Goal: Book appointment/travel/reservation

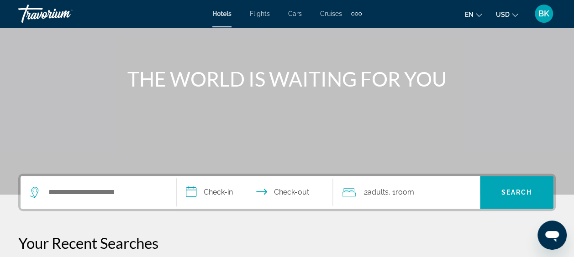
scroll to position [78, 0]
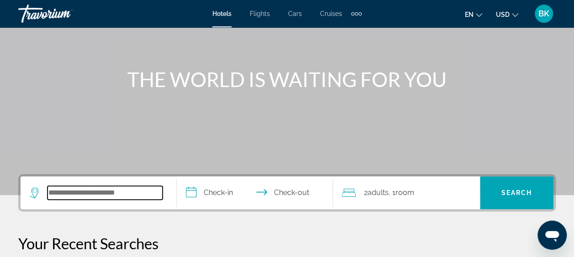
click at [97, 193] on input "Search widget" at bounding box center [104, 193] width 115 height 14
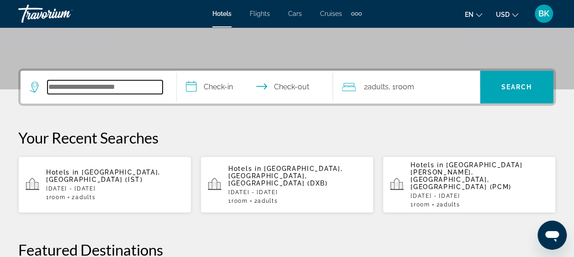
scroll to position [223, 0]
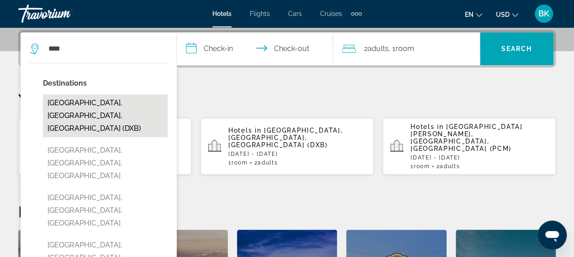
click at [96, 110] on button "Dubai, Dubai Emirate, United Arab Emirates (DXB)" at bounding box center [105, 115] width 125 height 43
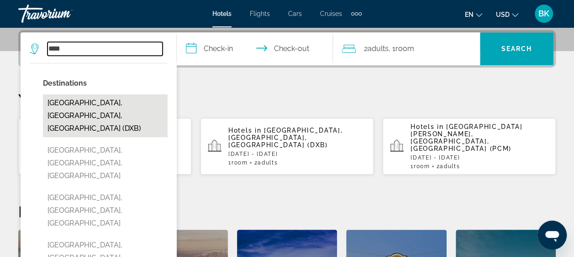
type input "**********"
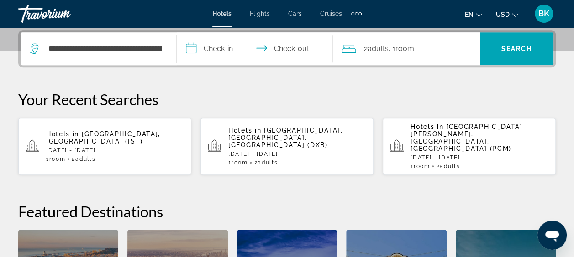
click at [213, 48] on input "**********" at bounding box center [257, 50] width 160 height 36
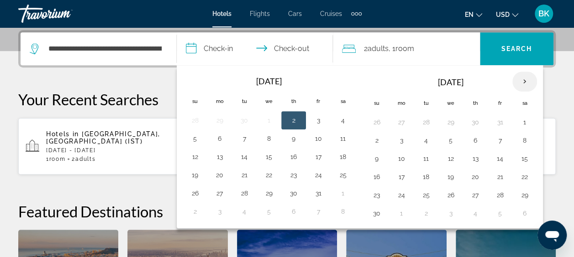
click at [527, 79] on th "Next month" at bounding box center [524, 82] width 25 height 20
click at [372, 192] on button "28" at bounding box center [376, 195] width 15 height 13
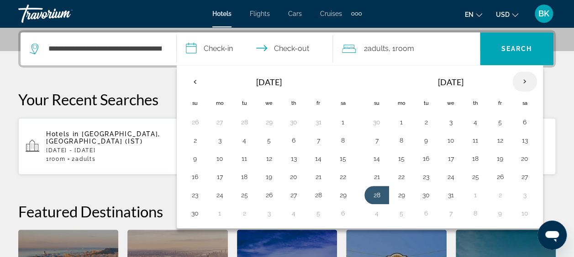
click at [518, 78] on th "Next month" at bounding box center [524, 82] width 25 height 20
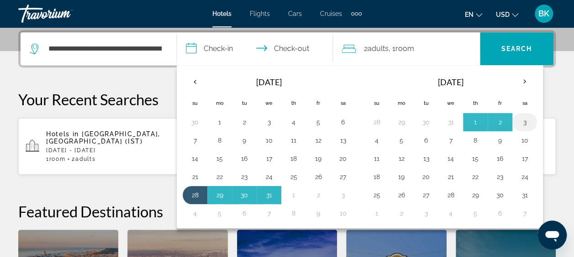
click at [517, 122] on button "3" at bounding box center [524, 122] width 15 height 13
type input "**********"
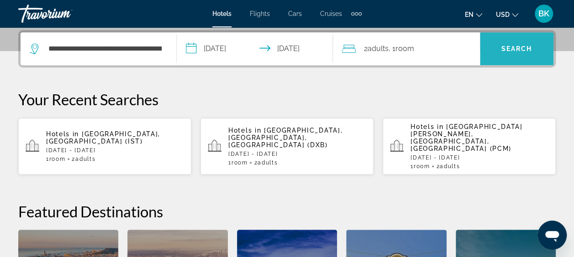
click at [519, 57] on span "Search widget" at bounding box center [516, 49] width 73 height 22
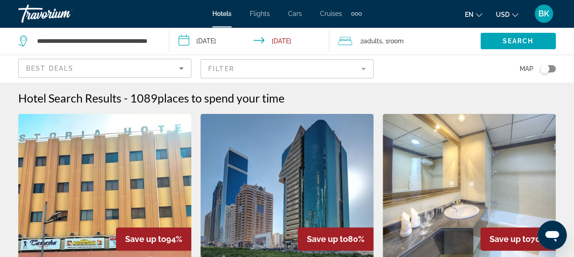
click at [305, 68] on mat-form-field "Filter" at bounding box center [286, 68] width 173 height 19
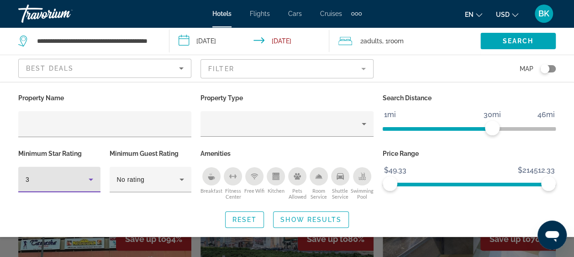
click at [83, 180] on div "3" at bounding box center [57, 179] width 63 height 11
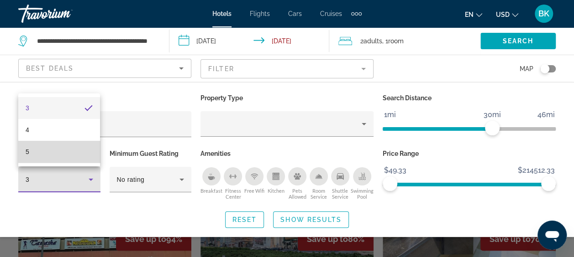
click at [73, 155] on mat-option "5" at bounding box center [59, 152] width 82 height 22
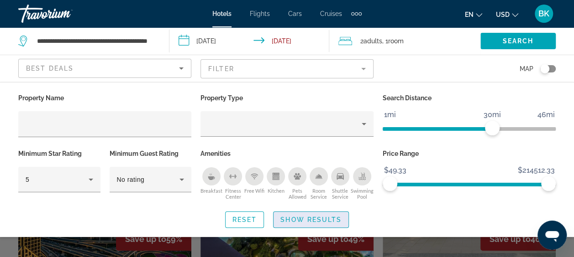
click at [291, 220] on span "Show Results" at bounding box center [310, 219] width 61 height 7
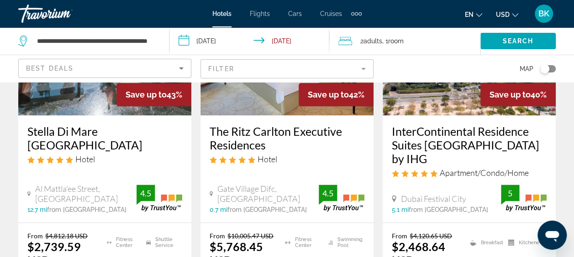
scroll to position [530, 0]
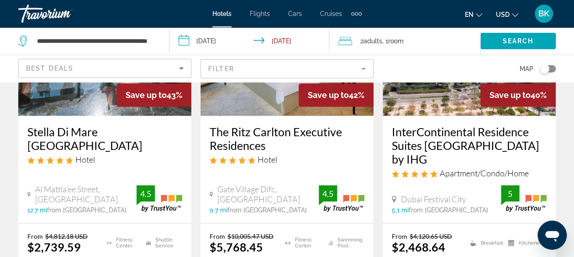
click at [243, 184] on div "Gate Village Difc, Dubai 0.7 mi from Dubai city center from hotel 4.5" at bounding box center [286, 199] width 155 height 30
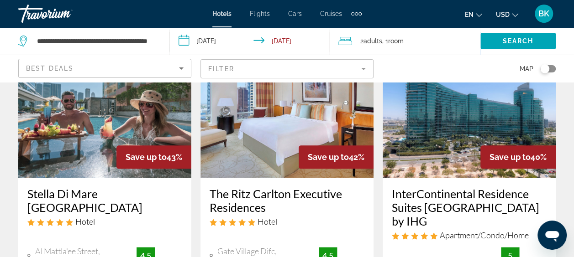
scroll to position [421, 0]
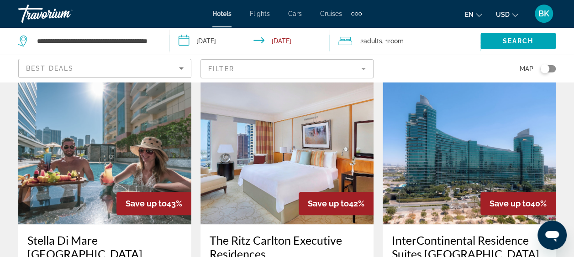
click at [207, 44] on input "**********" at bounding box center [251, 42] width 164 height 30
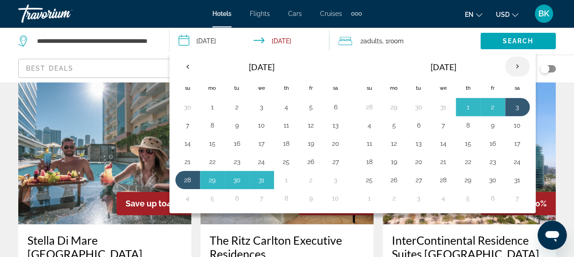
click at [512, 64] on th "Next month" at bounding box center [517, 67] width 25 height 20
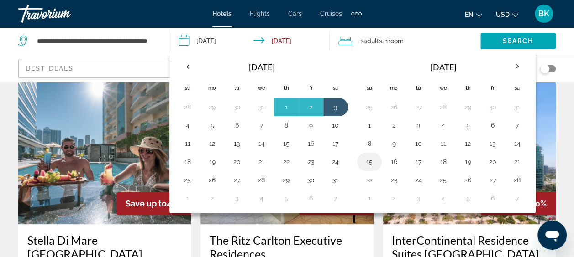
click at [362, 161] on button "15" at bounding box center [369, 162] width 15 height 13
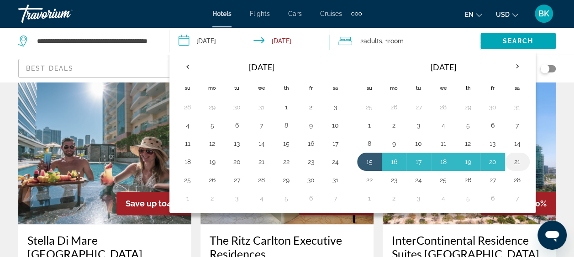
click at [516, 157] on button "21" at bounding box center [517, 162] width 15 height 13
type input "**********"
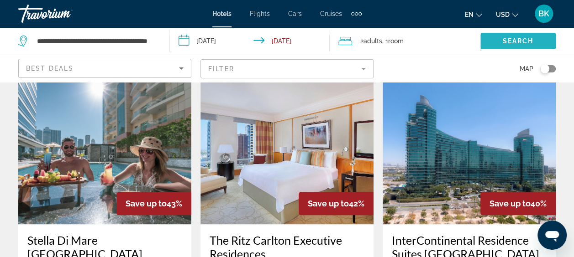
click at [515, 44] on span "Search" at bounding box center [517, 40] width 31 height 7
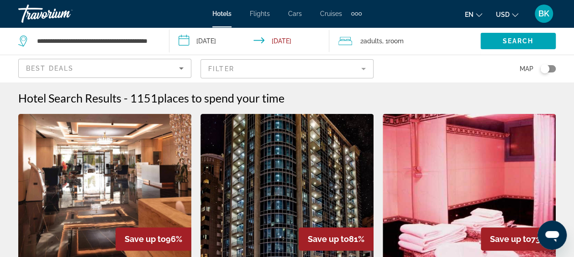
click at [307, 66] on mat-form-field "Filter" at bounding box center [286, 68] width 173 height 19
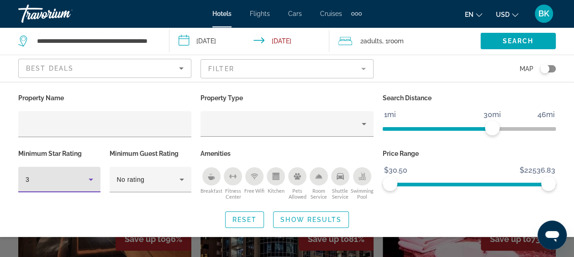
click at [83, 178] on div "3" at bounding box center [57, 179] width 63 height 11
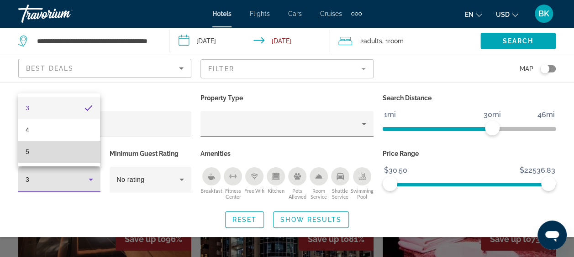
click at [76, 151] on mat-option "5" at bounding box center [59, 152] width 82 height 22
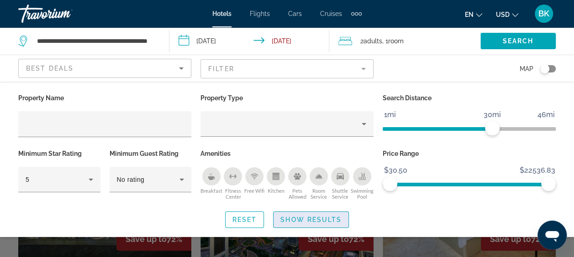
click at [307, 222] on span "Show Results" at bounding box center [310, 219] width 61 height 7
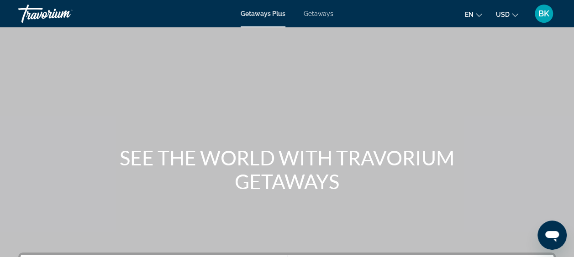
click at [318, 16] on span "Getaways" at bounding box center [318, 13] width 30 height 7
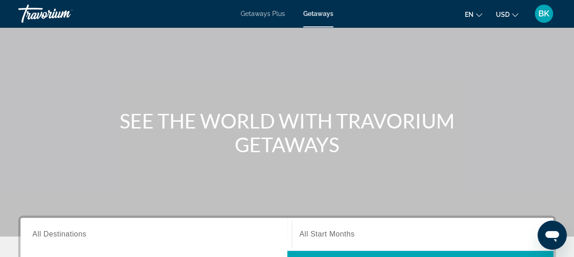
scroll to position [39, 0]
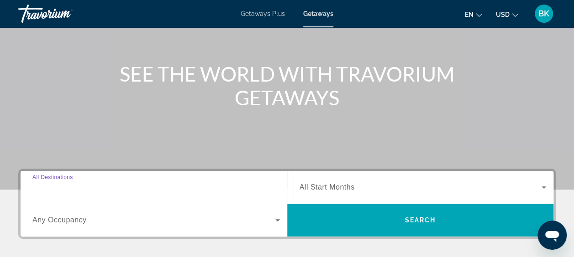
click at [89, 189] on input "Destination All Destinations" at bounding box center [155, 188] width 247 height 11
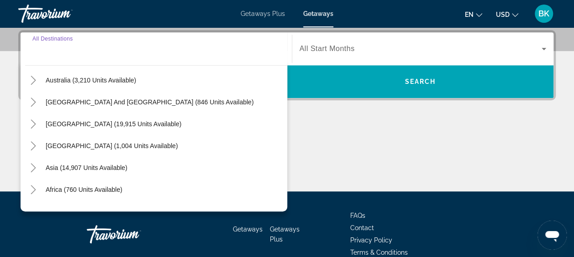
scroll to position [133, 0]
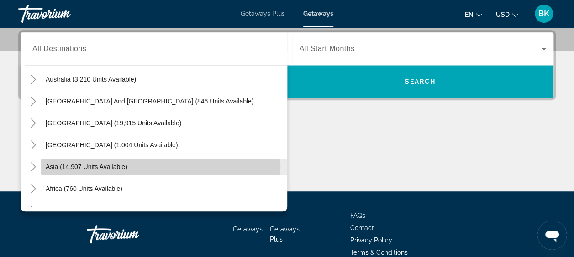
click at [75, 166] on span "Asia (14,907 units available)" at bounding box center [87, 166] width 82 height 7
type input "**********"
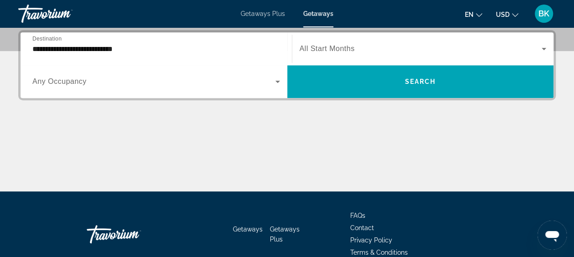
click at [340, 51] on span "All Start Months" at bounding box center [326, 49] width 55 height 8
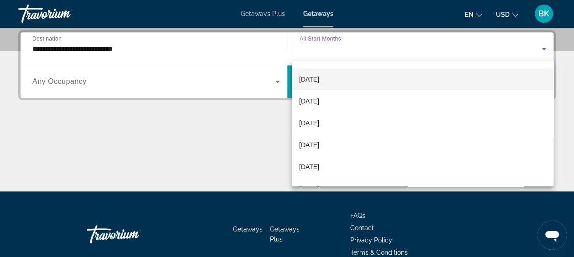
scroll to position [44, 0]
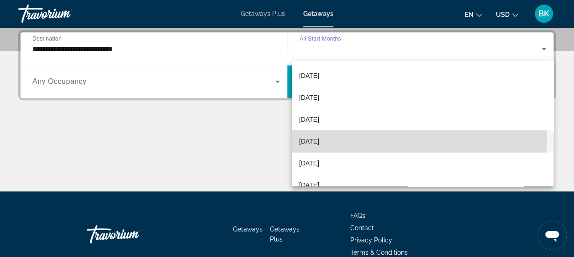
click at [319, 137] on span "[DATE]" at bounding box center [309, 141] width 20 height 11
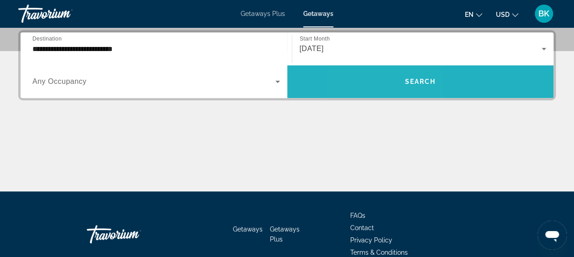
click at [382, 84] on span "Search widget" at bounding box center [420, 82] width 266 height 22
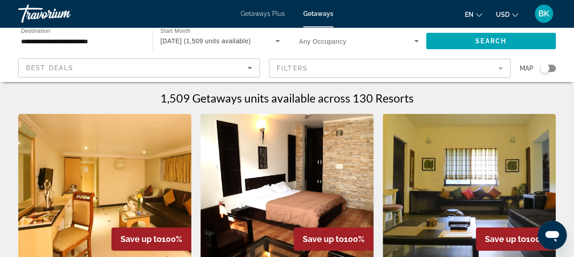
click at [384, 66] on mat-form-field "Filters" at bounding box center [389, 68] width 241 height 19
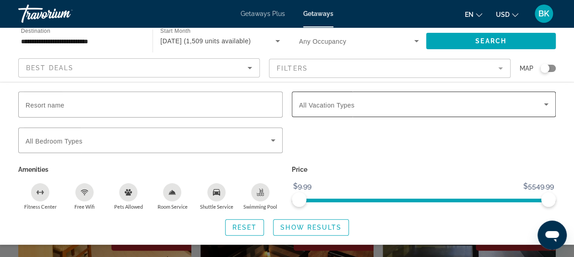
click at [339, 102] on span "All Vacation Types" at bounding box center [327, 105] width 56 height 7
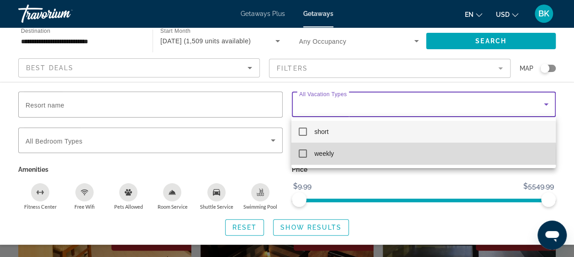
click at [313, 157] on mat-option "weekly" at bounding box center [423, 154] width 264 height 22
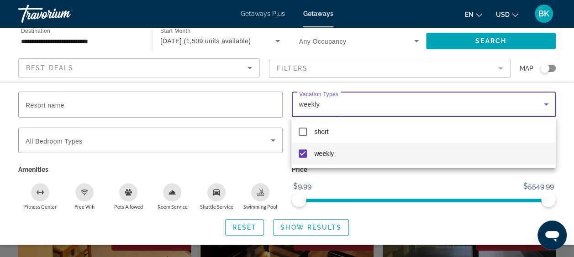
click at [311, 226] on div at bounding box center [287, 128] width 574 height 257
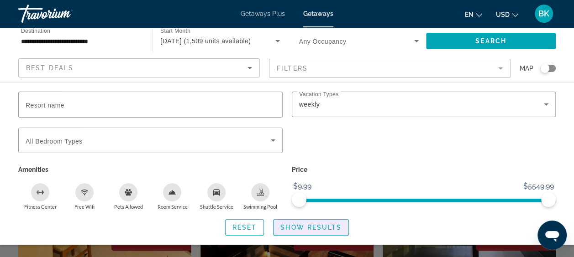
click at [311, 226] on span "Show Results" at bounding box center [310, 227] width 61 height 7
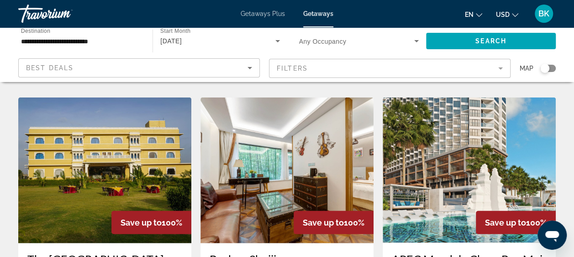
scroll to position [1009, 0]
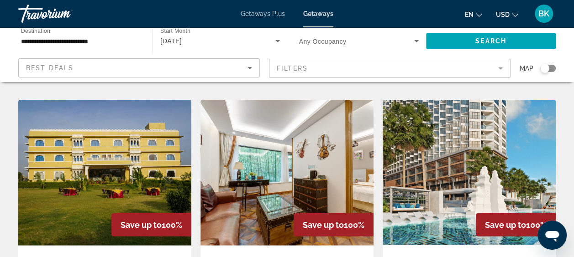
click at [420, 157] on img "Main content" at bounding box center [468, 173] width 173 height 146
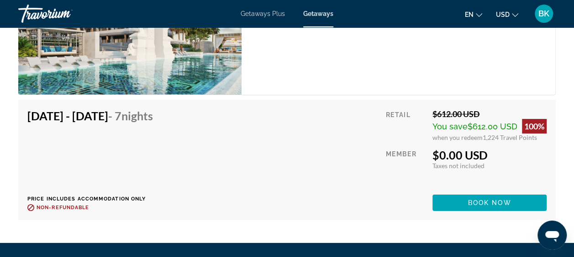
scroll to position [1704, 0]
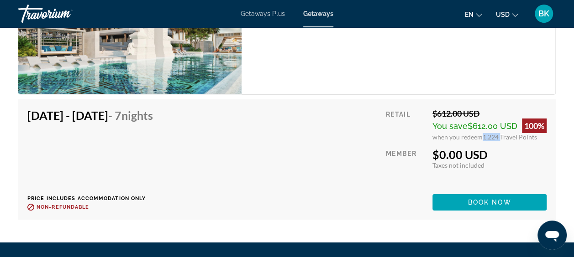
drag, startPoint x: 498, startPoint y: 124, endPoint x: 480, endPoint y: 127, distance: 18.5
click at [480, 133] on div "when you redeem 1,224 Travel Points" at bounding box center [489, 137] width 114 height 8
drag, startPoint x: 480, startPoint y: 127, endPoint x: 507, endPoint y: 134, distance: 28.8
click at [507, 134] on div "Retail $612.00 USD You save $612.00 USD 100% when you redeem 1,224 Travel Point…" at bounding box center [466, 160] width 161 height 102
drag, startPoint x: 507, startPoint y: 134, endPoint x: 499, endPoint y: 148, distance: 16.0
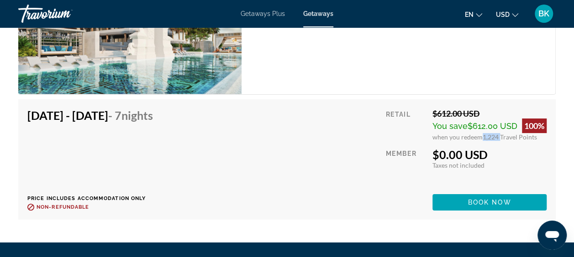
click at [499, 148] on div "$0.00 USD" at bounding box center [489, 155] width 114 height 14
click at [501, 162] on div "Taxes included Taxes not included" at bounding box center [489, 166] width 114 height 8
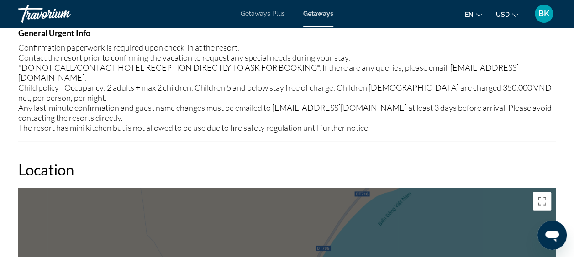
scroll to position [1101, 0]
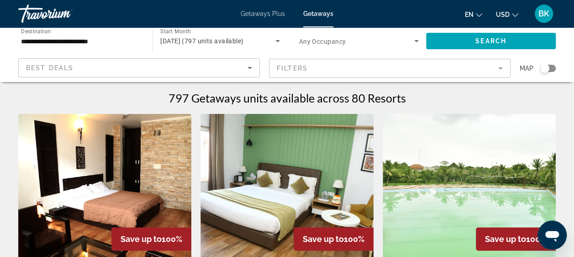
click at [62, 47] on div "**********" at bounding box center [81, 41] width 120 height 26
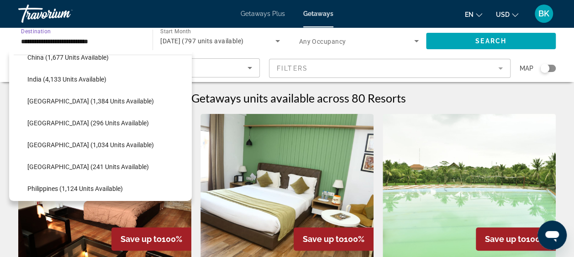
scroll to position [298, 0]
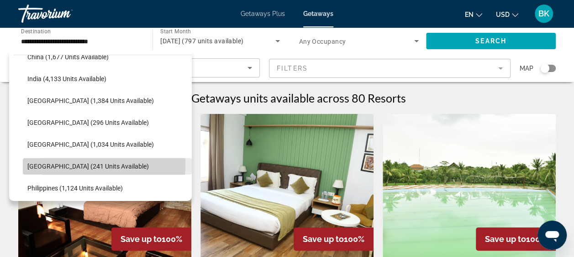
click at [56, 164] on span "[GEOGRAPHIC_DATA] (241 units available)" at bounding box center [87, 166] width 121 height 7
type input "**********"
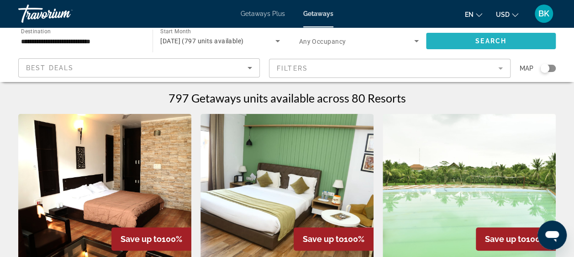
click at [457, 41] on span "Search widget" at bounding box center [491, 41] width 130 height 22
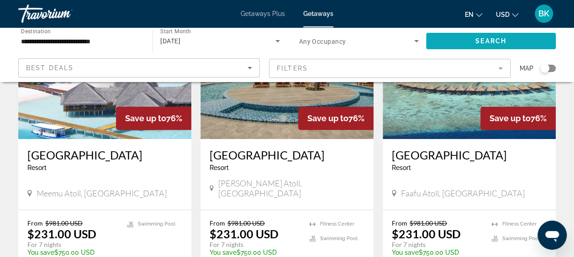
scroll to position [123, 0]
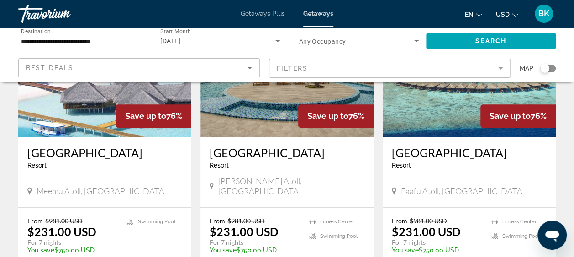
click at [79, 110] on img "Main content" at bounding box center [104, 64] width 173 height 146
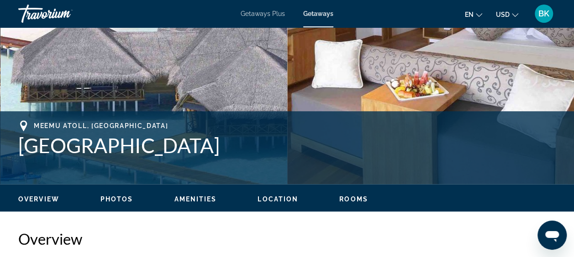
scroll to position [279, 0]
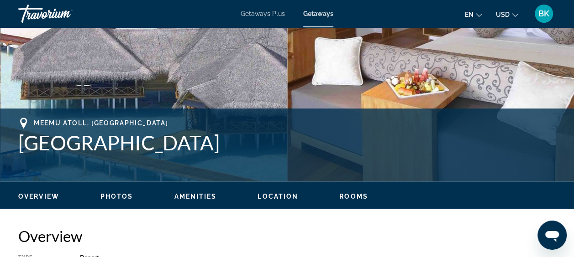
drag, startPoint x: 243, startPoint y: 142, endPoint x: 14, endPoint y: 148, distance: 229.6
click at [14, 148] on div "Meemu Atoll, [GEOGRAPHIC_DATA] [GEOGRAPHIC_DATA] Address [GEOGRAPHIC_DATA], [GE…" at bounding box center [287, 145] width 574 height 55
drag, startPoint x: 14, startPoint y: 148, endPoint x: 67, endPoint y: 150, distance: 53.4
copy h1 "[GEOGRAPHIC_DATA]"
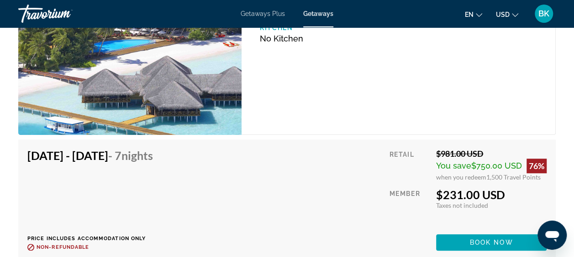
scroll to position [2057, 0]
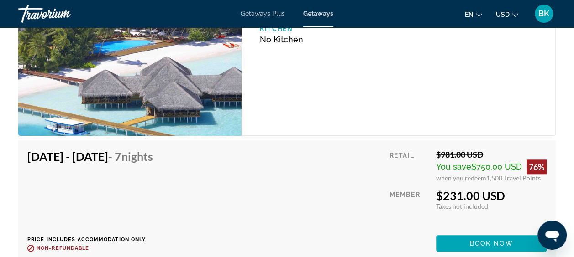
click at [260, 181] on div "[DATE] - [DATE] - 7 Nights Price includes accommodation only Refundable until :…" at bounding box center [286, 201] width 519 height 102
